Goal: Task Accomplishment & Management: Manage account settings

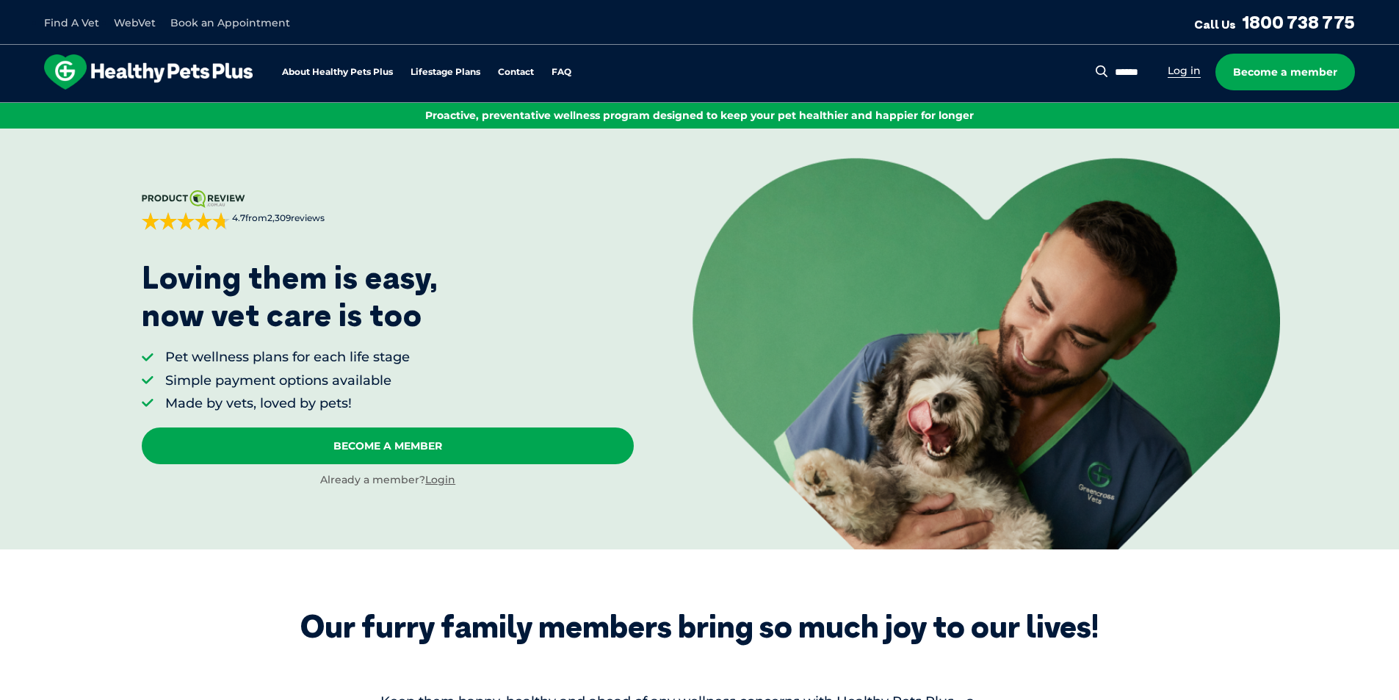
click at [1194, 71] on link "Log in" at bounding box center [1184, 71] width 33 height 14
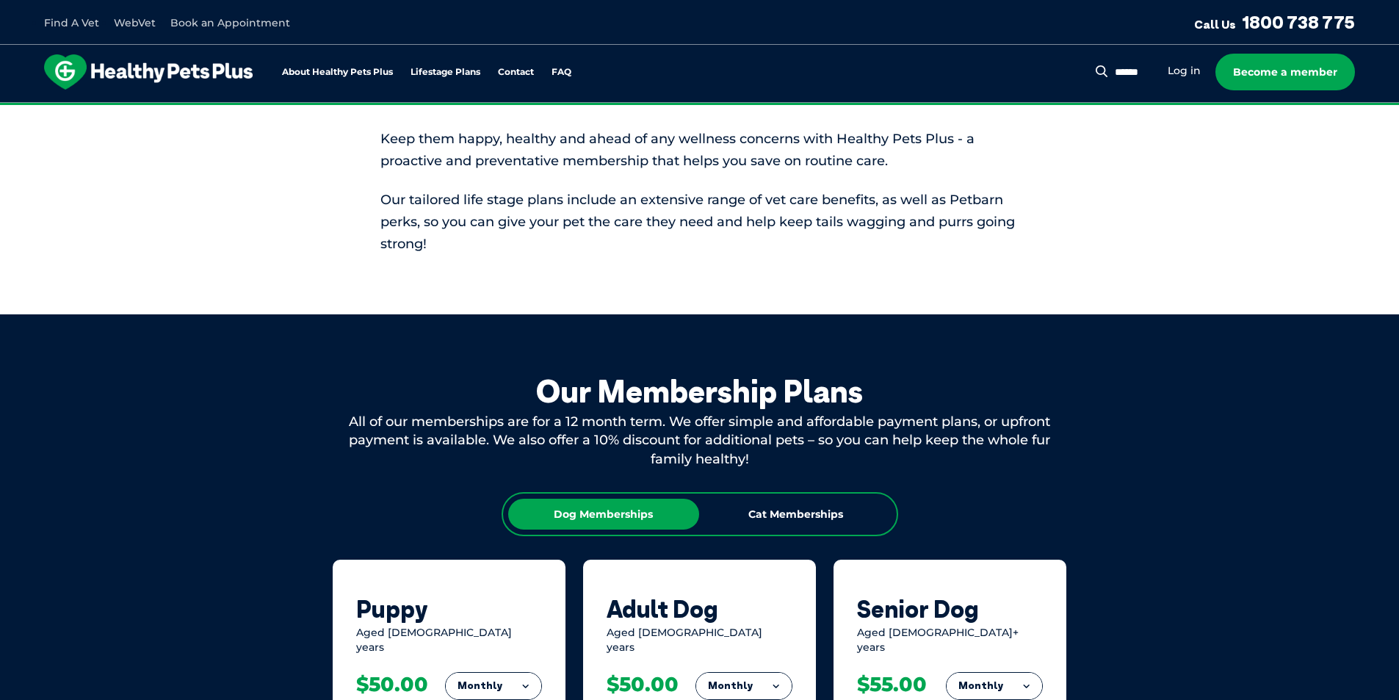
scroll to position [881, 0]
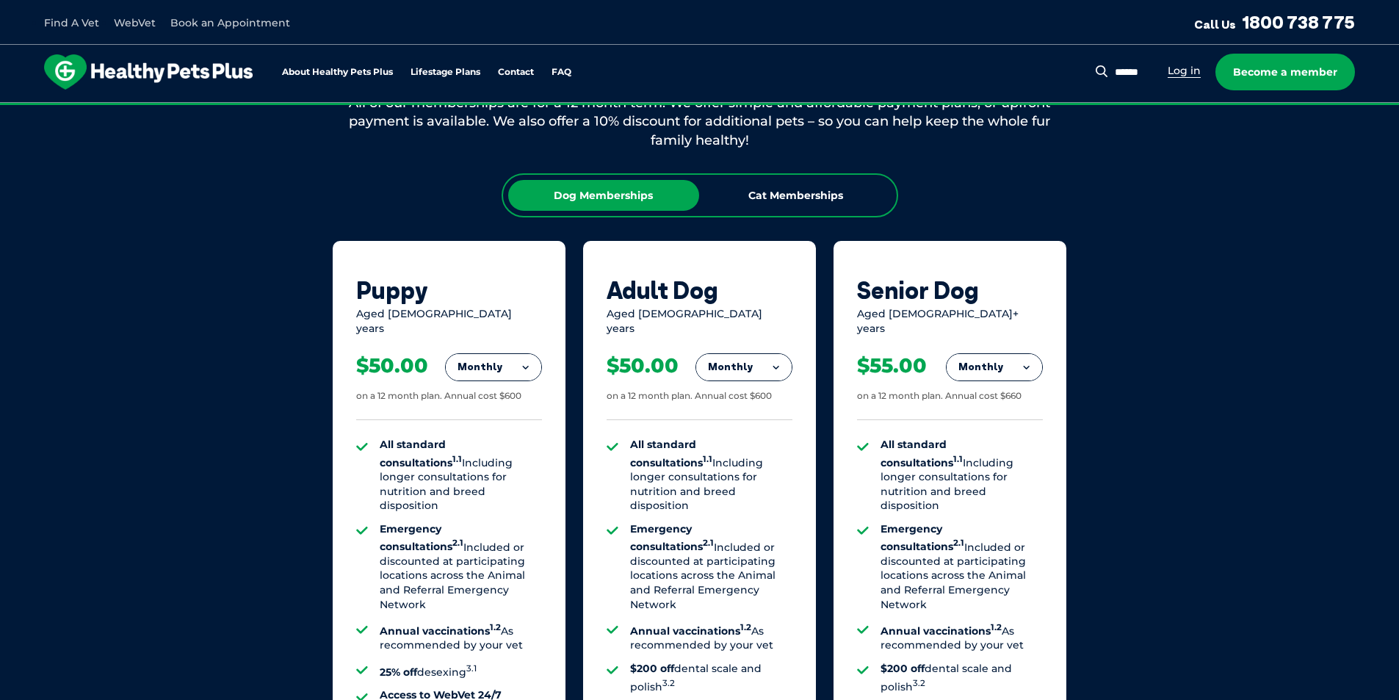
click at [1181, 72] on link "Log in" at bounding box center [1184, 71] width 33 height 14
